Goal: Task Accomplishment & Management: Use online tool/utility

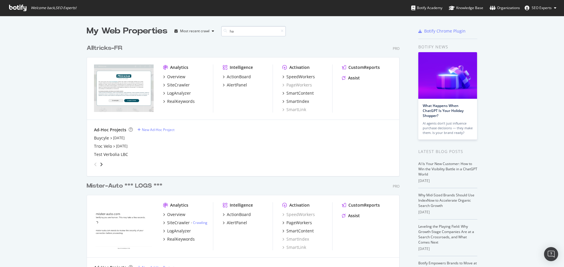
scroll to position [785, 313]
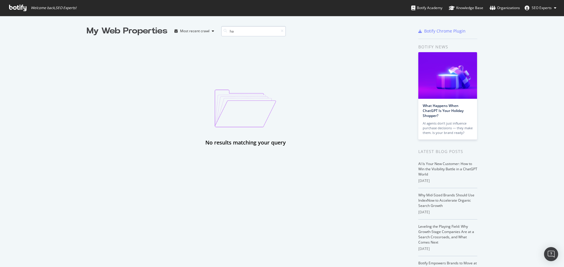
type input "h"
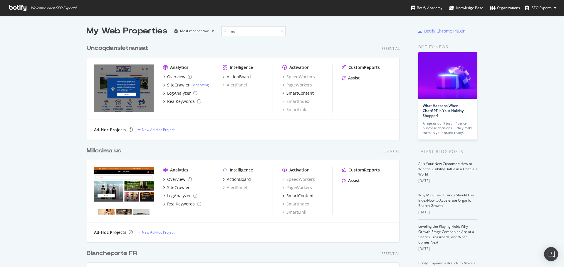
scroll to position [98, 313]
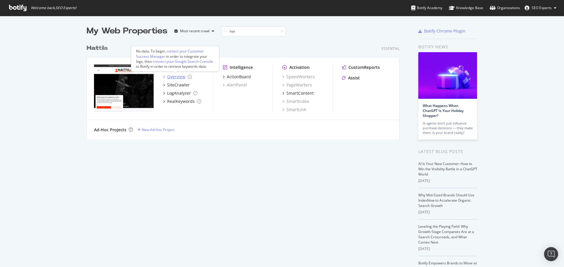
type input "hat"
click at [170, 75] on div "Overview" at bounding box center [176, 77] width 18 height 6
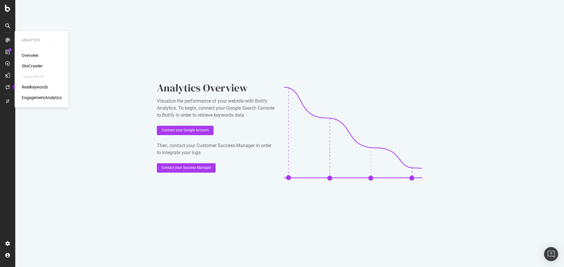
click at [37, 66] on div "SiteCrawler" at bounding box center [32, 66] width 21 height 6
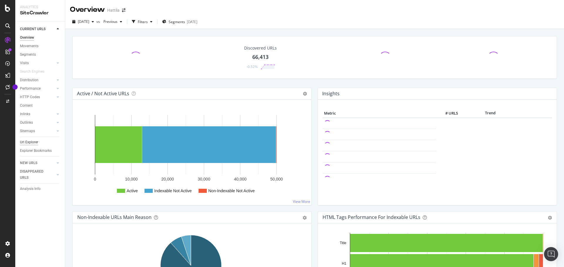
click at [27, 141] on div "Url Explorer" at bounding box center [29, 142] width 18 height 6
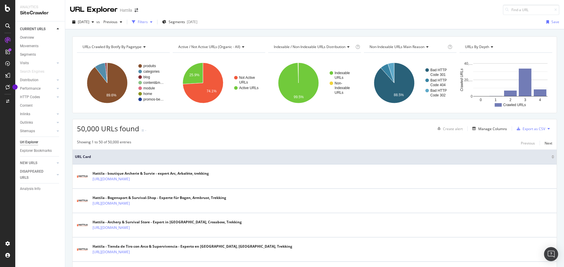
click at [148, 22] on div "Filters" at bounding box center [143, 21] width 10 height 5
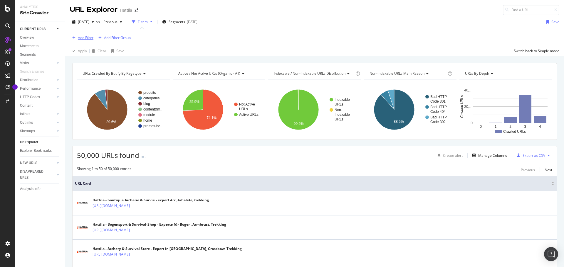
click at [88, 38] on div "Add Filter" at bounding box center [86, 37] width 16 height 5
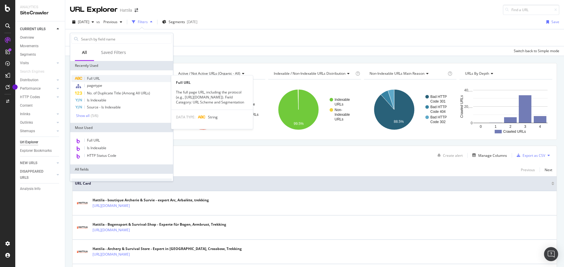
click at [92, 79] on span "Full URL" at bounding box center [93, 78] width 13 height 5
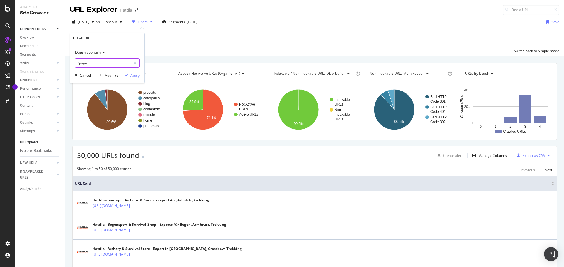
click at [93, 64] on input "?page" at bounding box center [102, 62] width 55 height 9
type input "?q="
click at [133, 75] on div "Apply" at bounding box center [134, 75] width 9 height 5
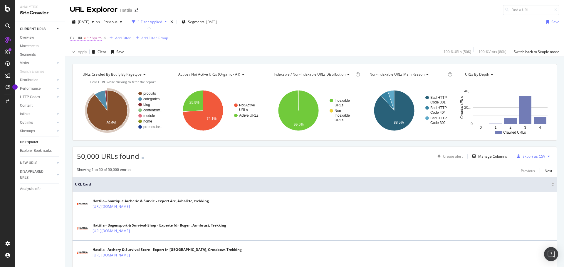
click at [79, 38] on span "Full URL" at bounding box center [76, 38] width 13 height 5
click at [98, 52] on span "Doesn't contain" at bounding box center [88, 51] width 26 height 5
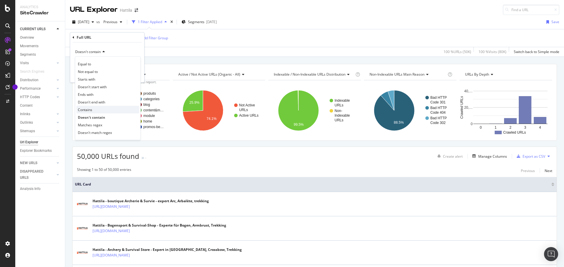
click at [91, 110] on span "Contains" at bounding box center [85, 109] width 14 height 5
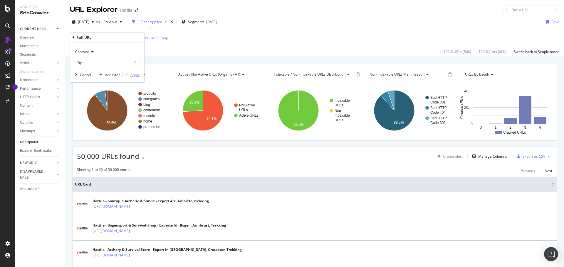
click at [134, 75] on div "Apply" at bounding box center [134, 75] width 9 height 5
